Goal: Navigation & Orientation: Find specific page/section

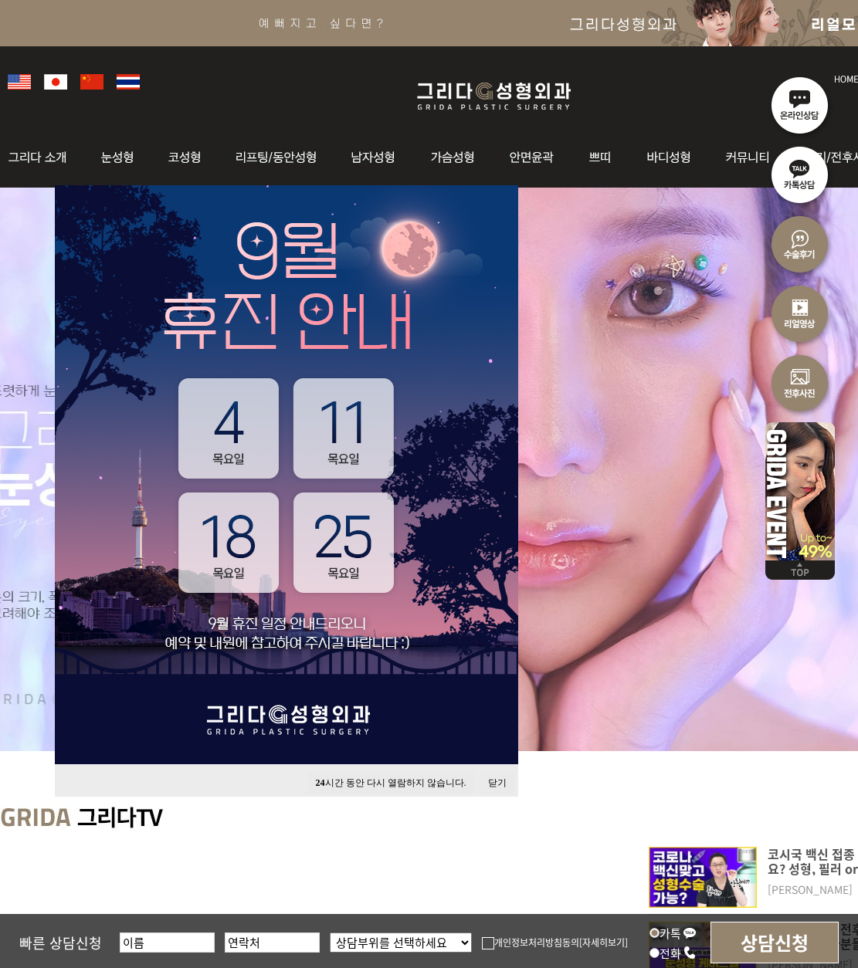
click at [508, 778] on button "닫기" at bounding box center [497, 783] width 34 height 21
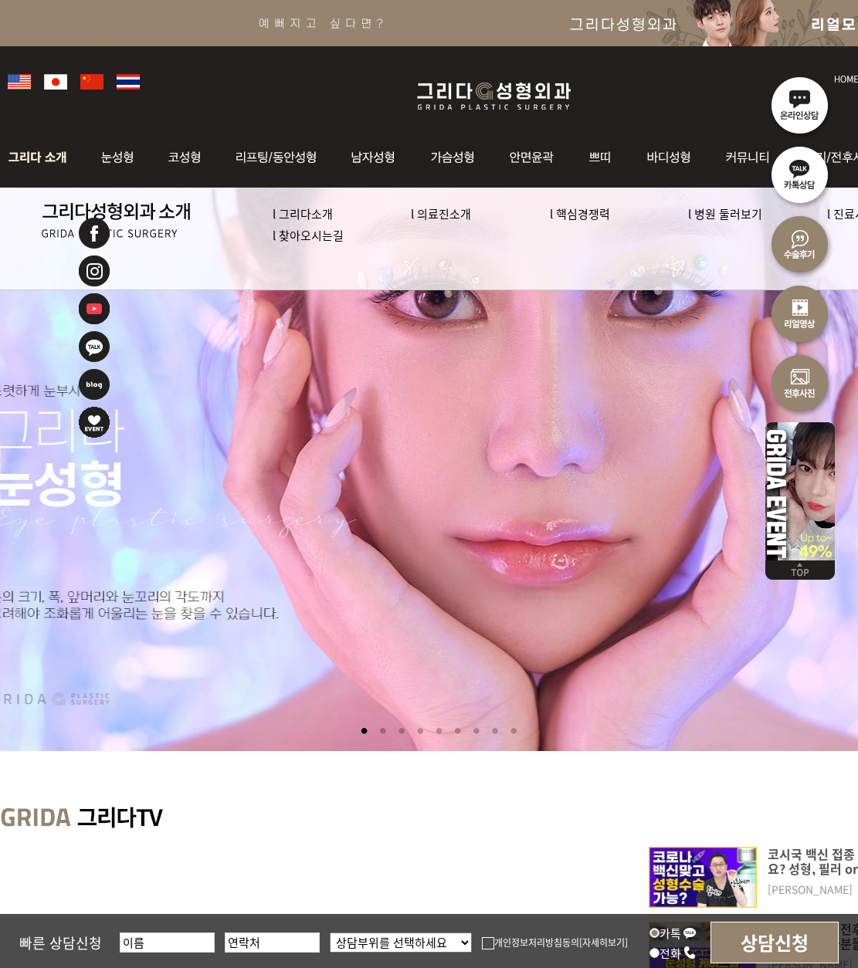
click at [47, 167] on img at bounding box center [41, 157] width 83 height 60
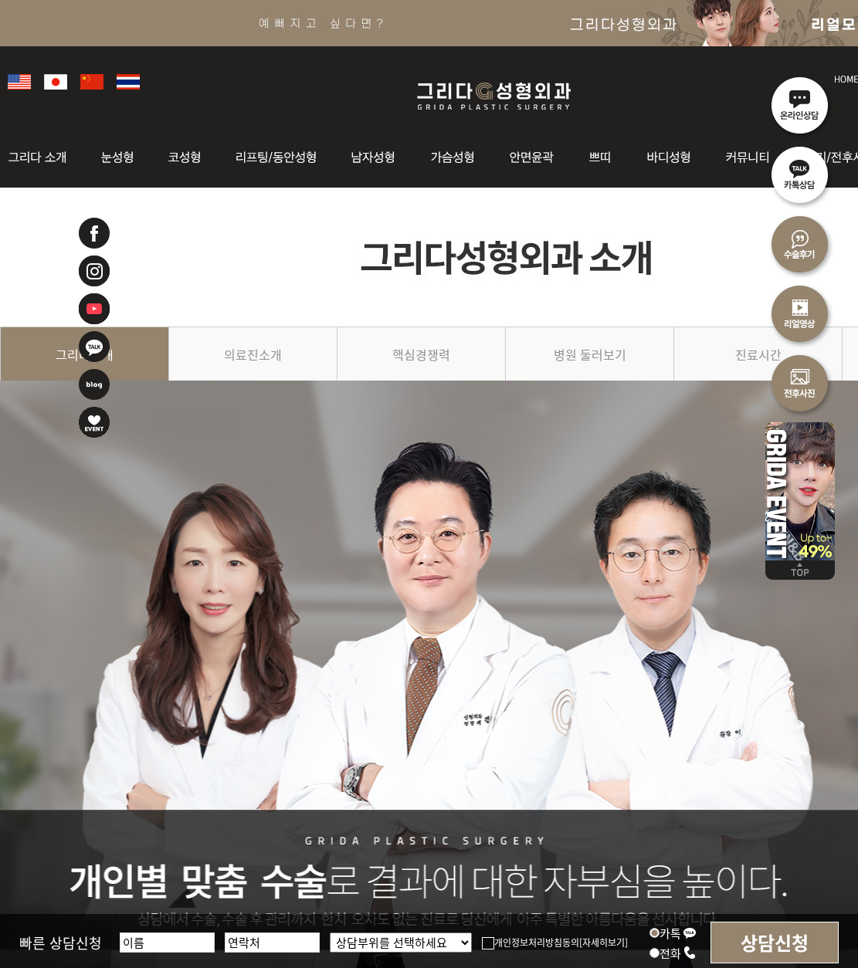
click at [457, 310] on img at bounding box center [506, 257] width 1013 height 139
